Goal: Use online tool/utility: Utilize a website feature to perform a specific function

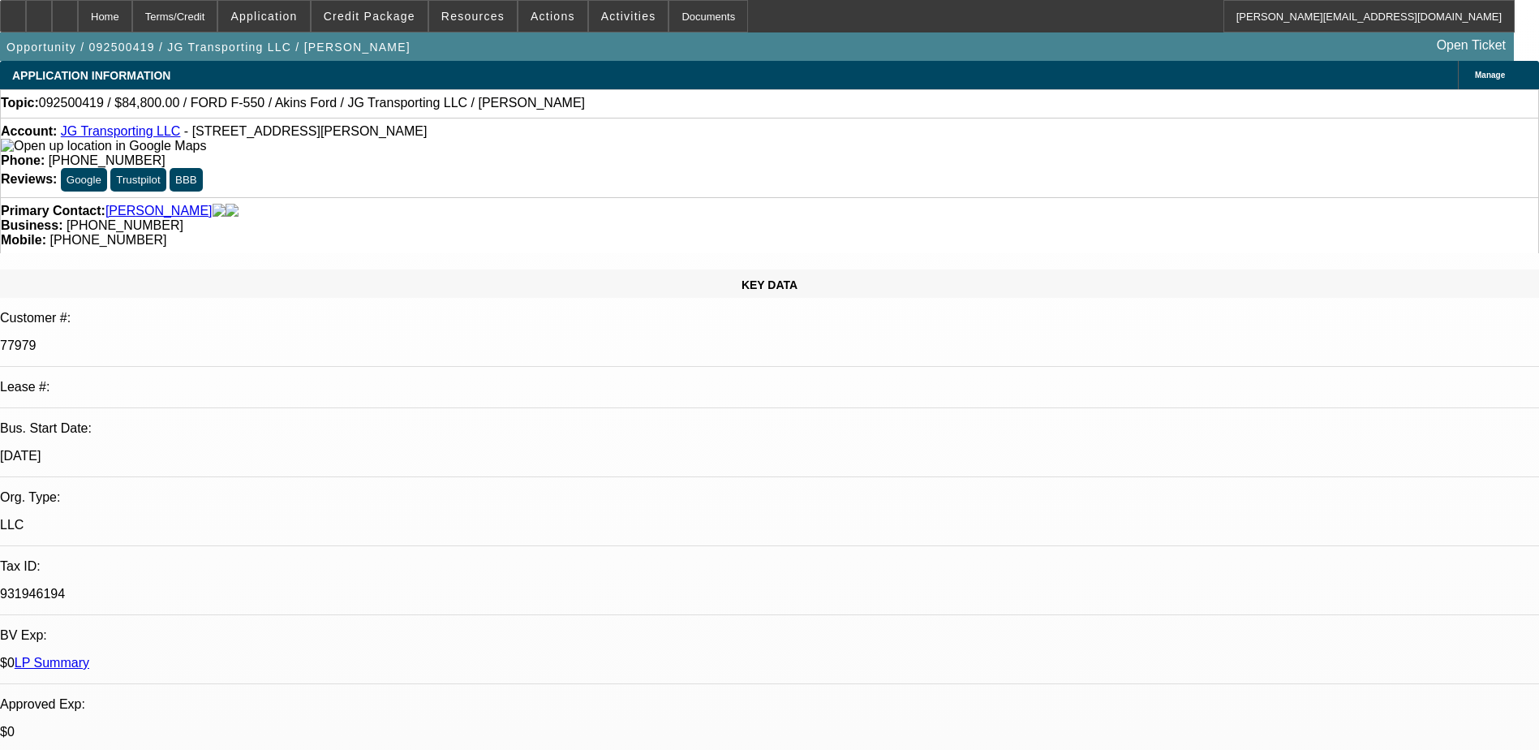
select select "0"
select select "2"
select select "0.1"
select select "4"
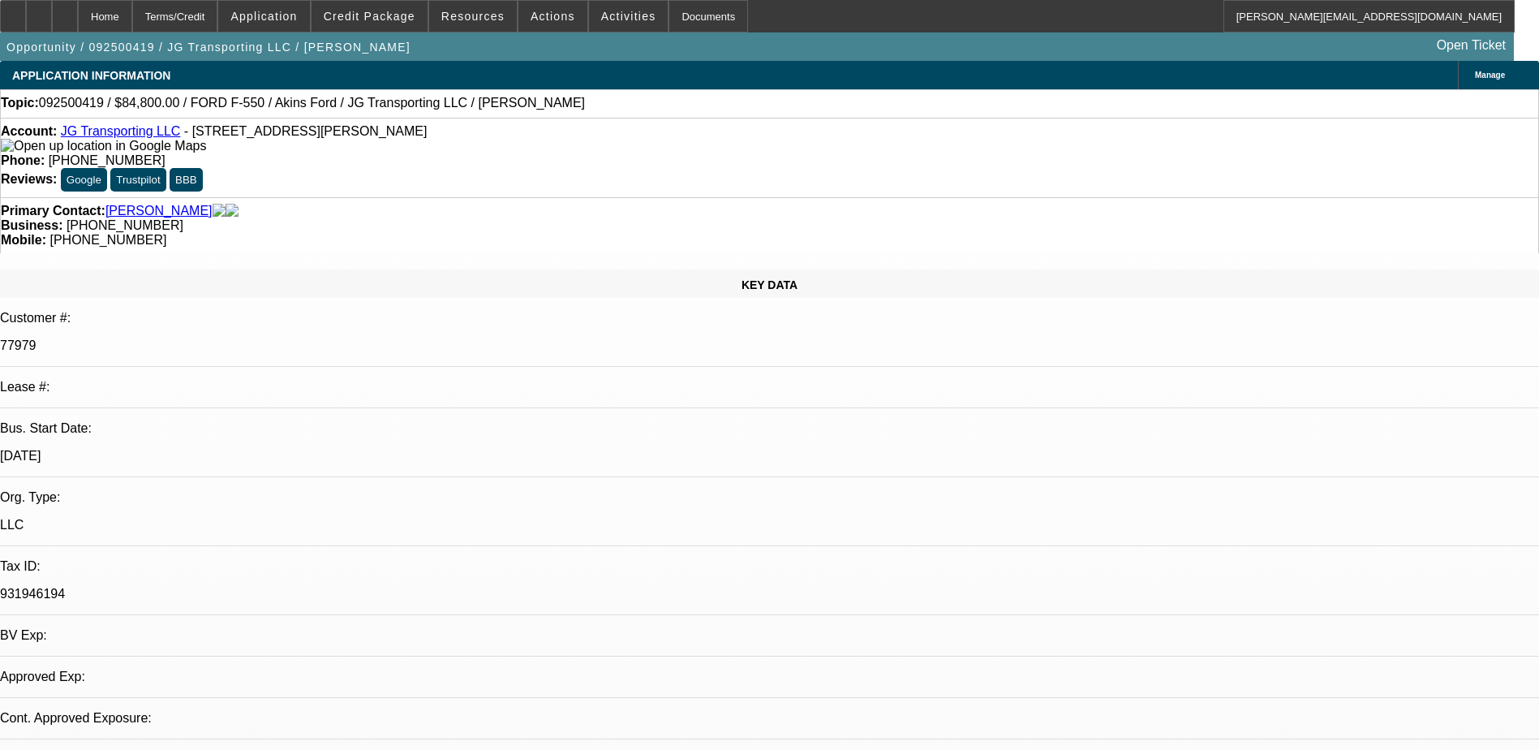
select select "0"
select select "2"
select select "0.1"
select select "1"
select select "2"
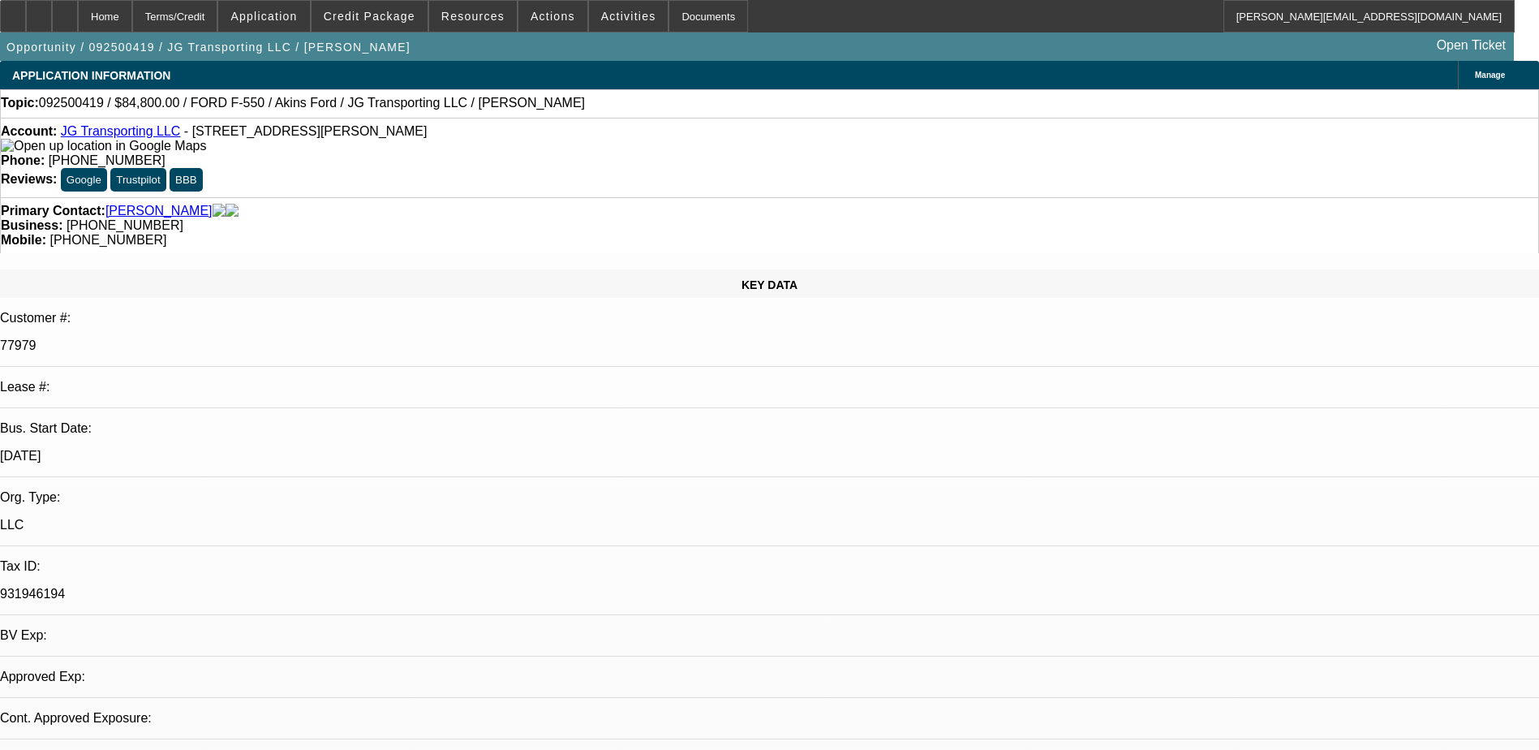
select select "4"
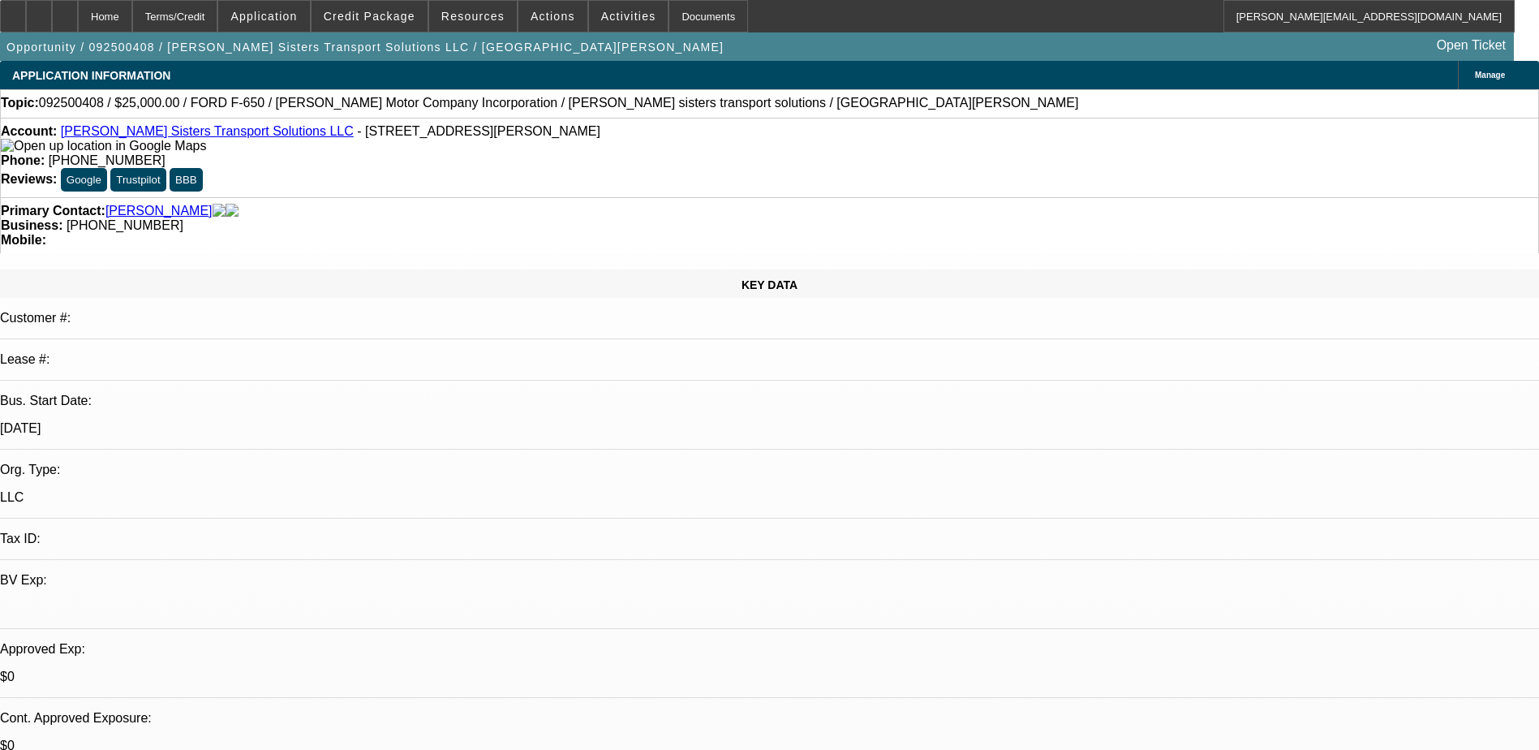
select select "0"
select select "2"
select select "0.1"
select select "4"
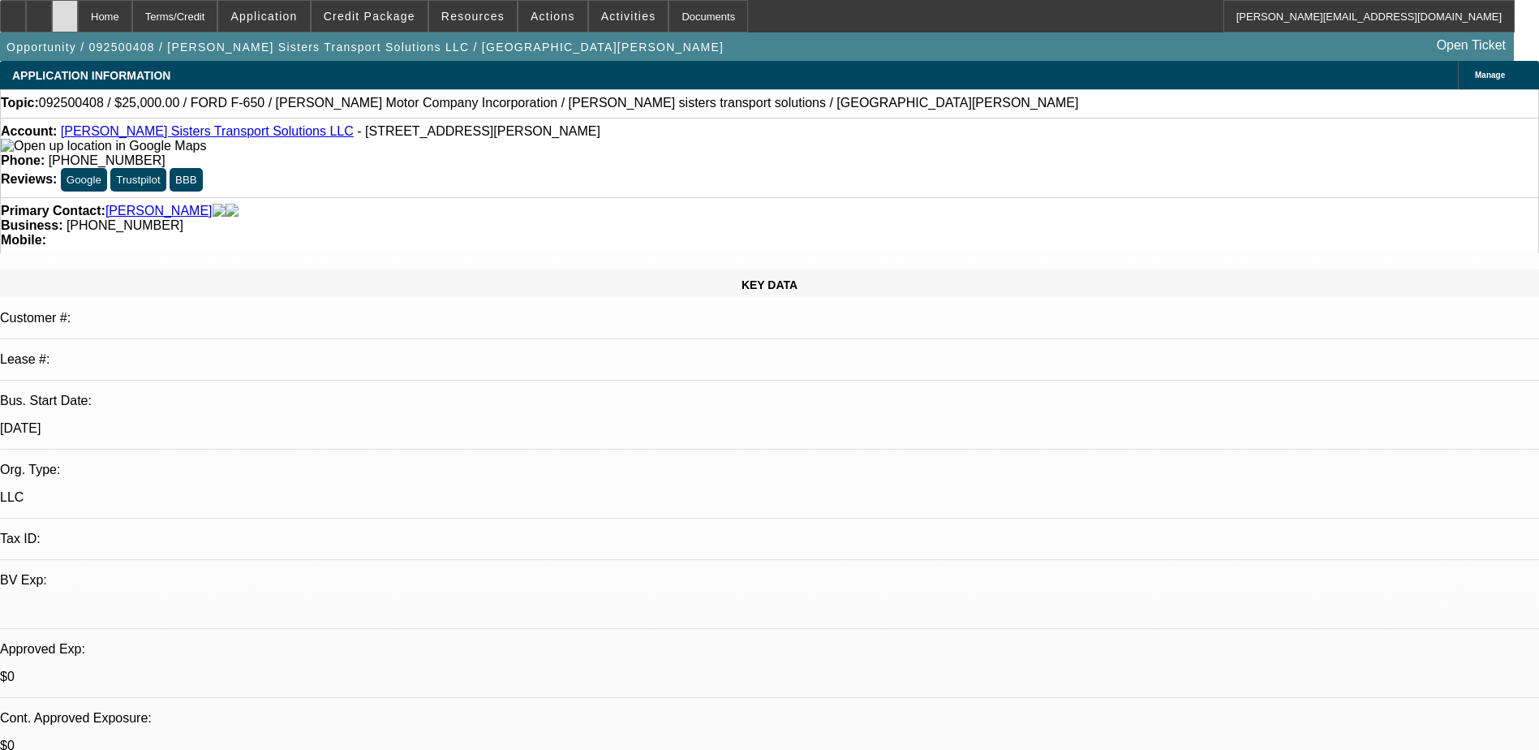
click at [65, 11] on icon at bounding box center [65, 11] width 0 height 0
select select "0"
select select "2"
select select "0.1"
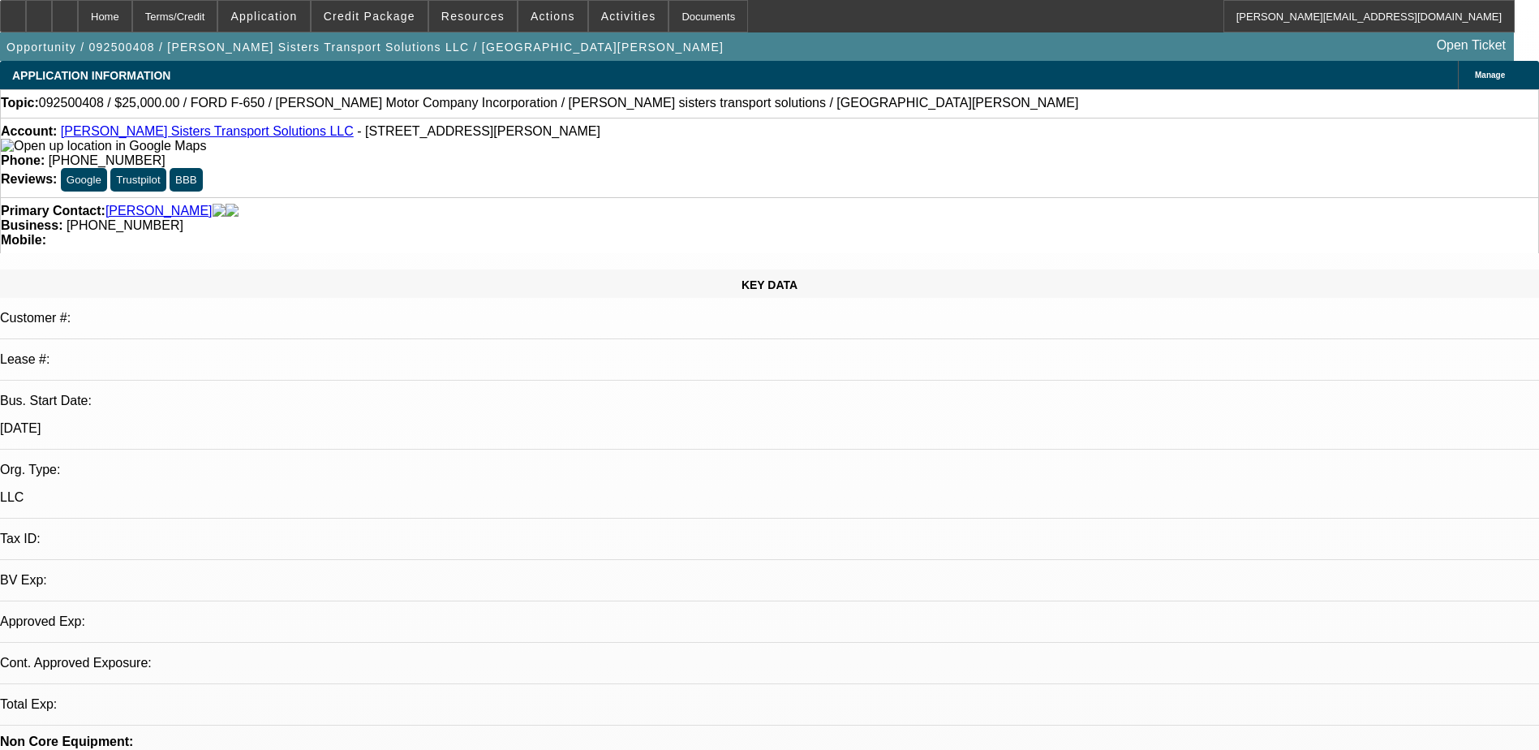
select select "4"
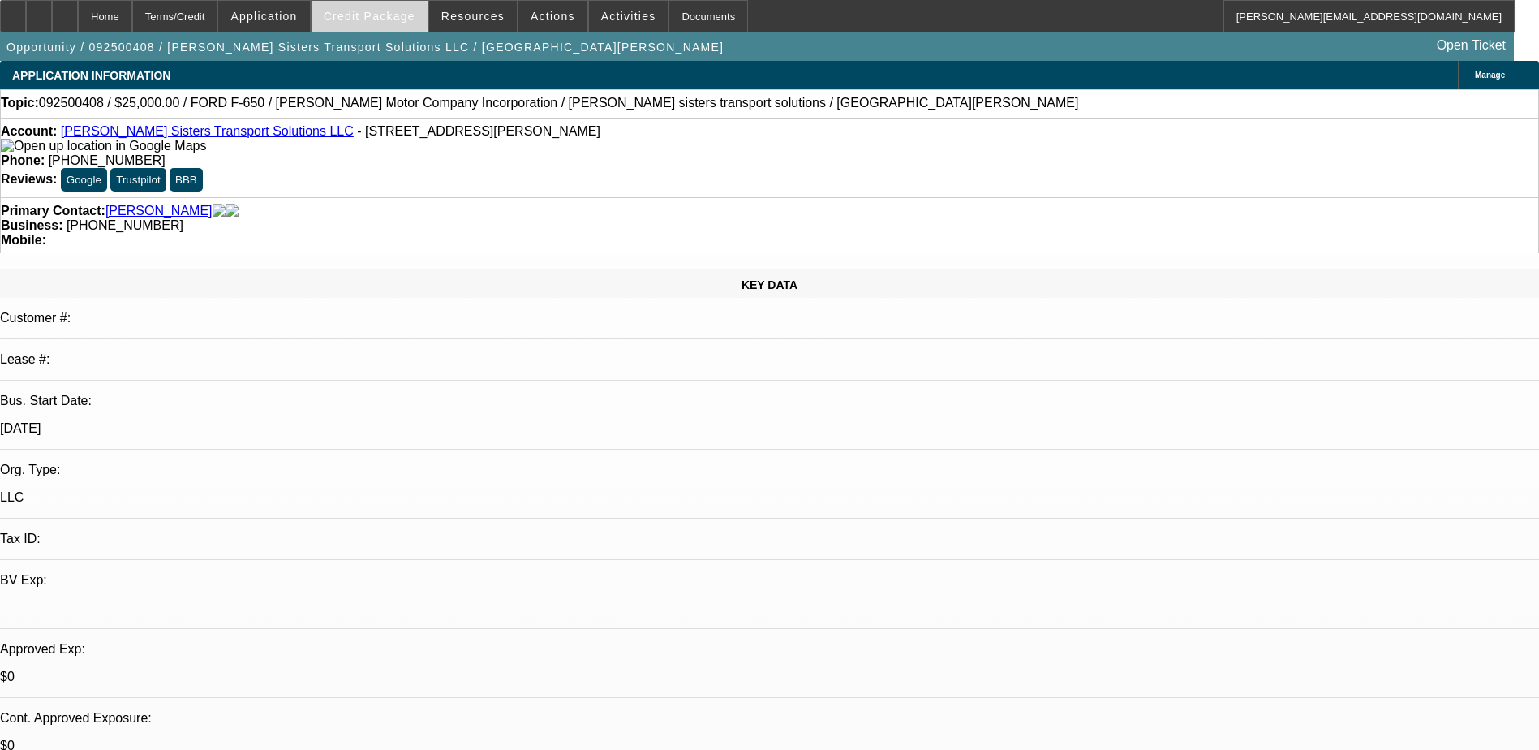
click at [363, 12] on span "Credit Package" at bounding box center [370, 16] width 92 height 13
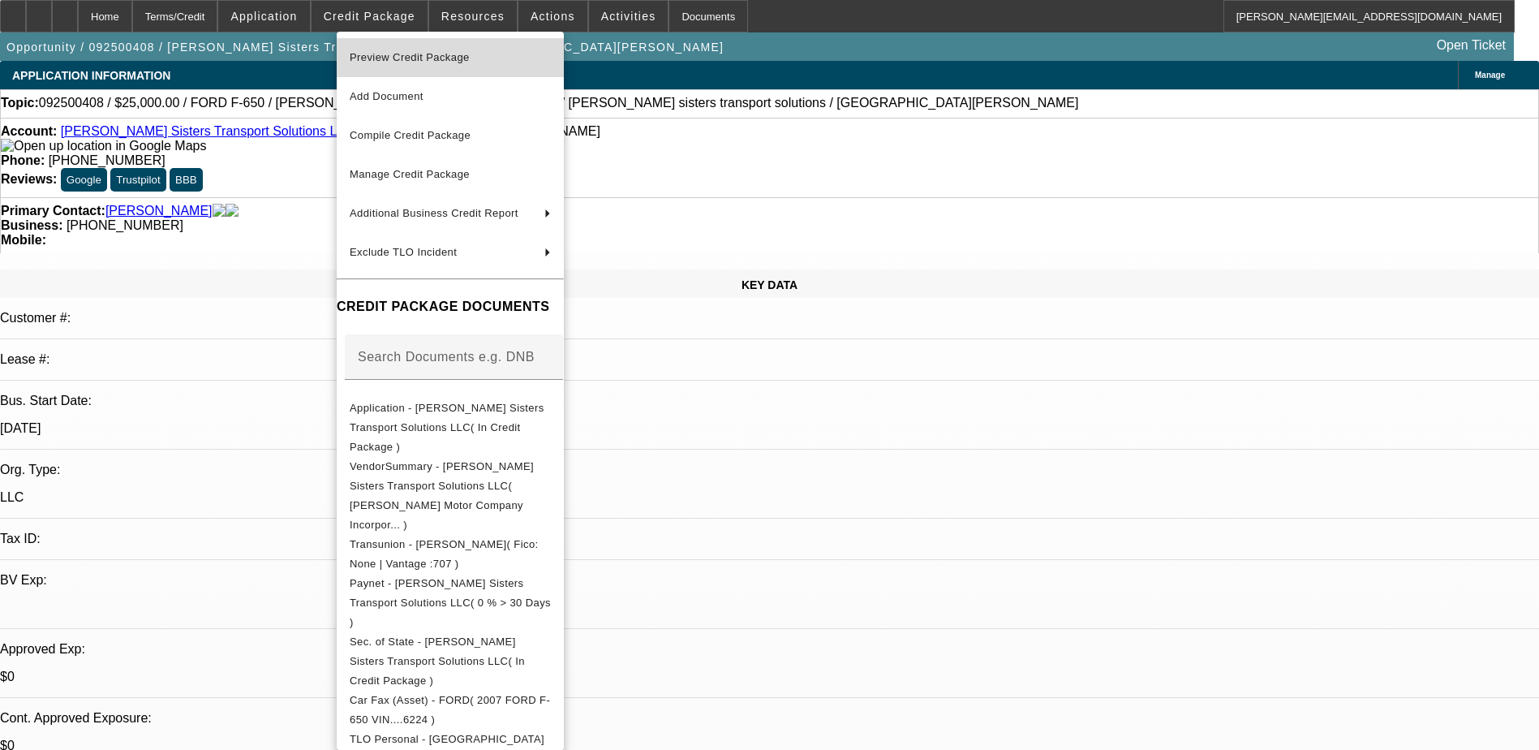
click at [397, 55] on span "Preview Credit Package" at bounding box center [410, 57] width 120 height 12
